Goal: Information Seeking & Learning: Learn about a topic

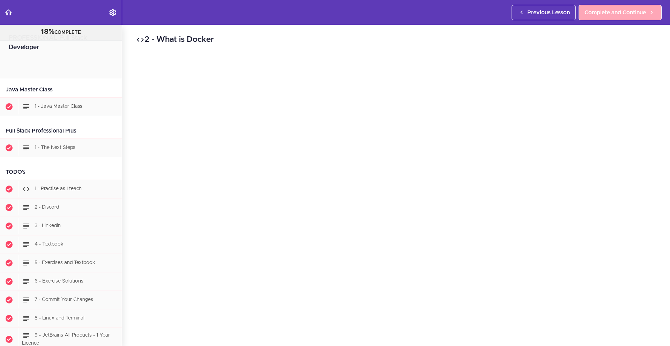
scroll to position [4795, 0]
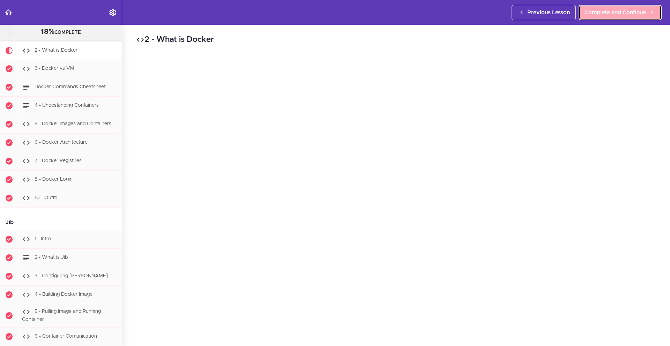
click at [611, 13] on span "Complete and Continue" at bounding box center [614, 12] width 61 height 8
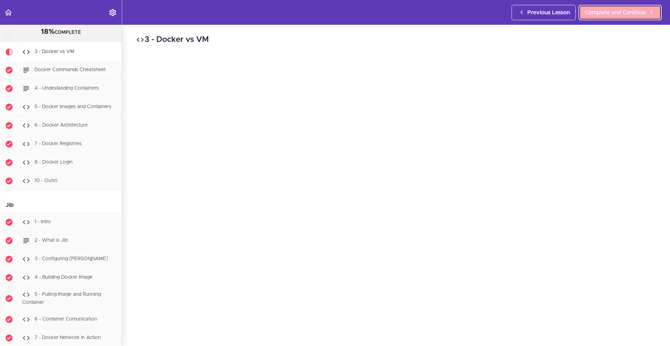
scroll to position [4814, 0]
click at [612, 15] on span "Complete and Continue" at bounding box center [614, 12] width 61 height 8
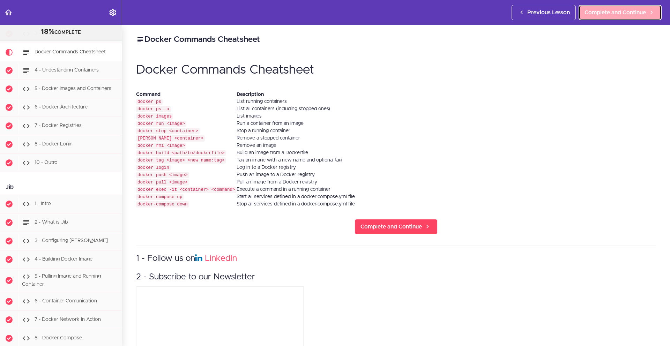
scroll to position [4832, 0]
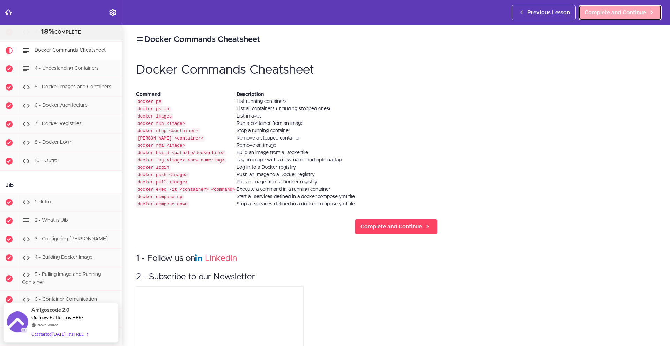
click at [600, 18] on link "Complete and Continue" at bounding box center [620, 12] width 83 height 15
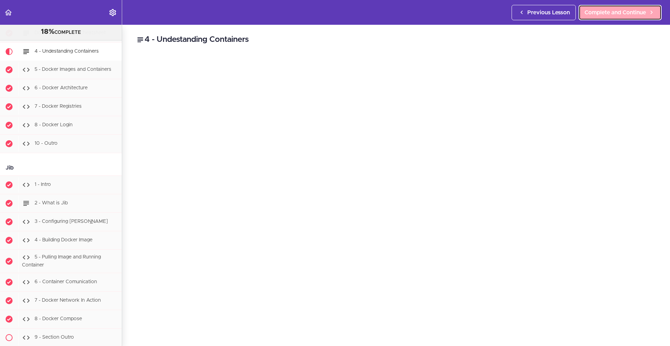
scroll to position [4850, 0]
click at [604, 11] on span "Complete and Continue" at bounding box center [614, 12] width 61 height 8
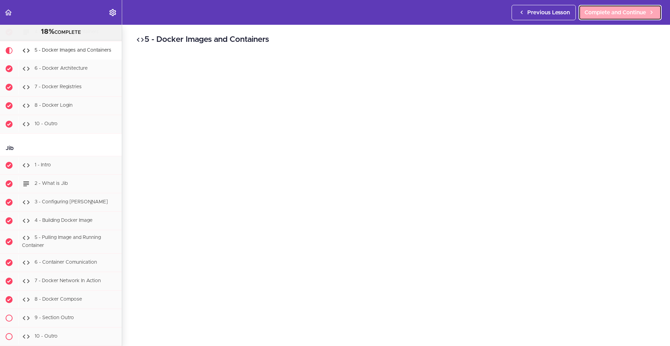
click at [613, 11] on span "Complete and Continue" at bounding box center [614, 12] width 61 height 8
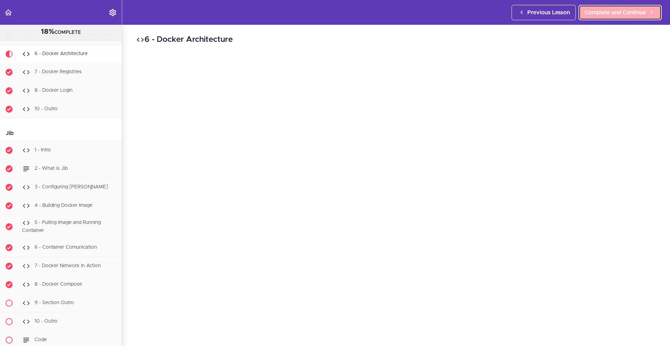
scroll to position [4887, 0]
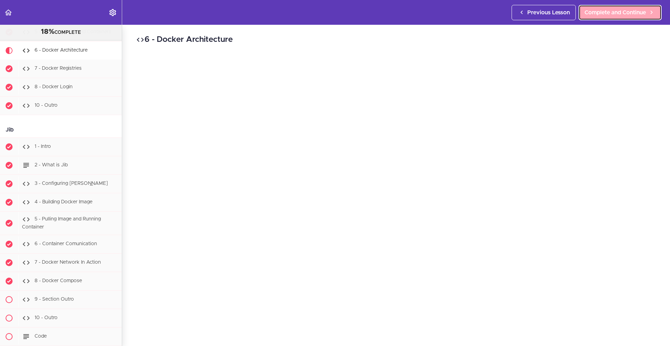
click at [593, 9] on span "Complete and Continue" at bounding box center [614, 12] width 61 height 8
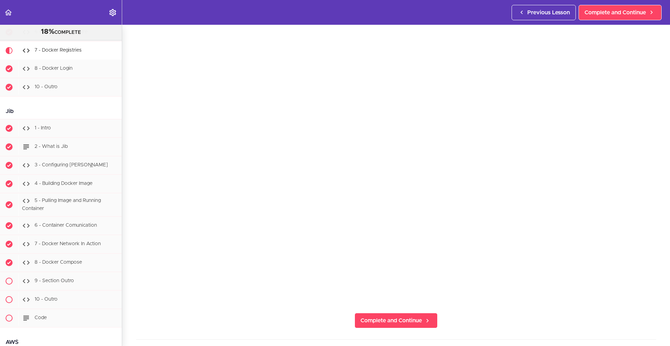
scroll to position [32, 0]
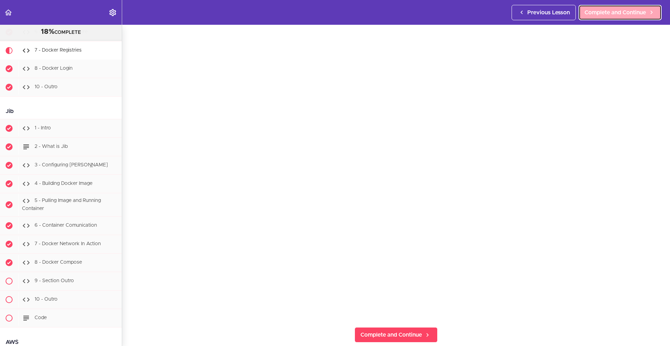
click at [611, 14] on span "Complete and Continue" at bounding box center [614, 12] width 61 height 8
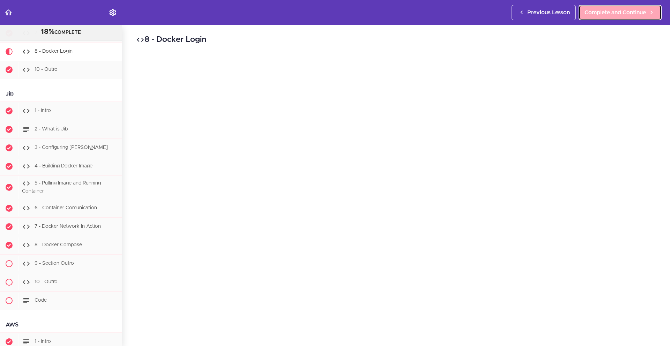
scroll to position [4924, 0]
click at [607, 8] on span "Complete and Continue" at bounding box center [614, 12] width 61 height 8
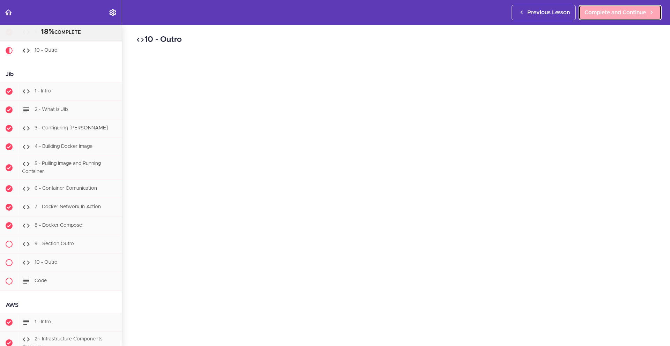
click at [620, 15] on span "Complete and Continue" at bounding box center [614, 12] width 61 height 8
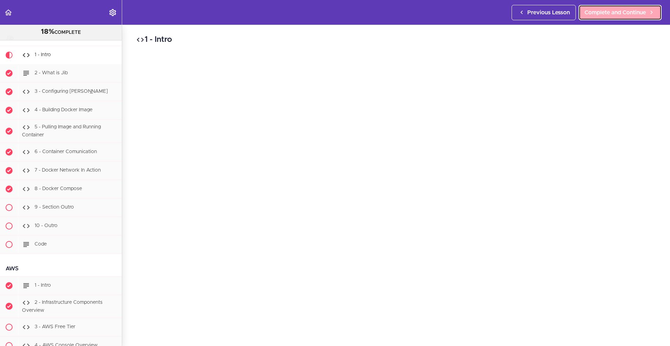
scroll to position [4984, 0]
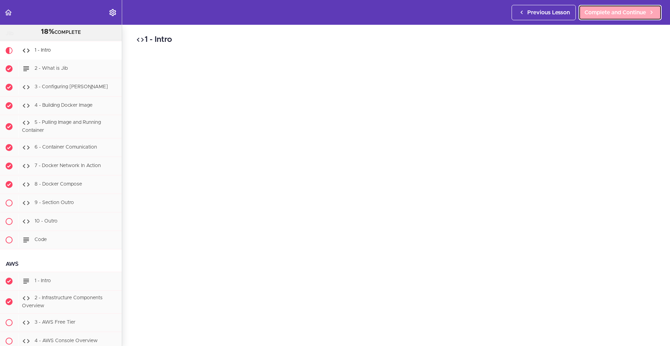
click at [617, 15] on span "Complete and Continue" at bounding box center [614, 12] width 61 height 8
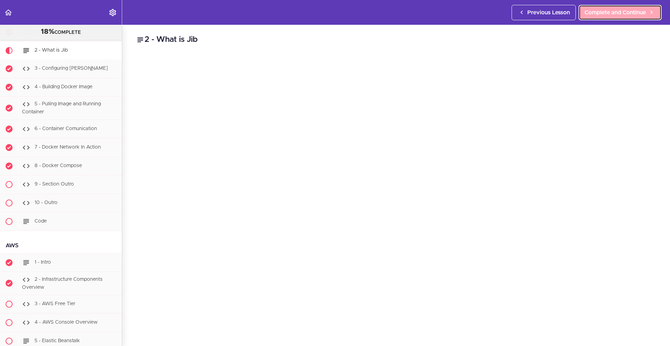
click at [619, 14] on span "Complete and Continue" at bounding box center [614, 12] width 61 height 8
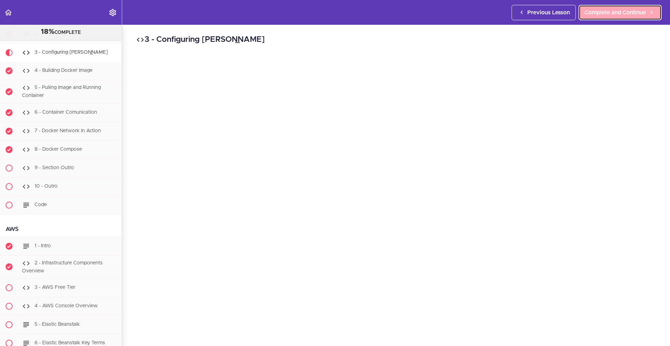
scroll to position [5021, 0]
click at [608, 16] on span "Complete and Continue" at bounding box center [614, 12] width 61 height 8
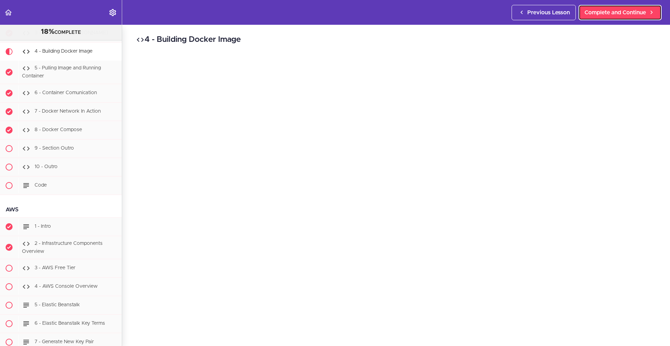
scroll to position [5040, 0]
click at [607, 13] on span "Complete and Continue" at bounding box center [614, 12] width 61 height 8
